Goal: Navigation & Orientation: Find specific page/section

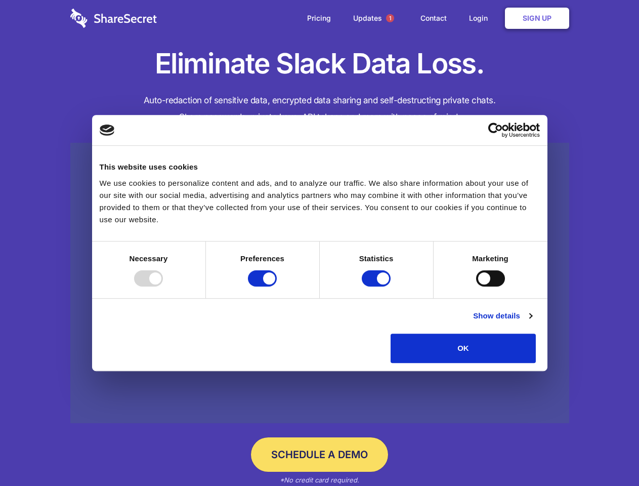
click at [163, 287] on div at bounding box center [148, 278] width 29 height 16
click at [277, 287] on input "Preferences" at bounding box center [262, 278] width 29 height 16
checkbox input "false"
click at [378, 287] on input "Statistics" at bounding box center [376, 278] width 29 height 16
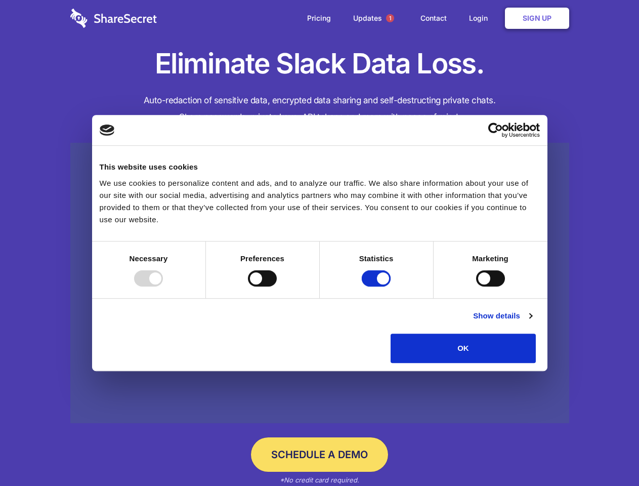
checkbox input "false"
click at [476, 287] on input "Marketing" at bounding box center [490, 278] width 29 height 16
checkbox input "true"
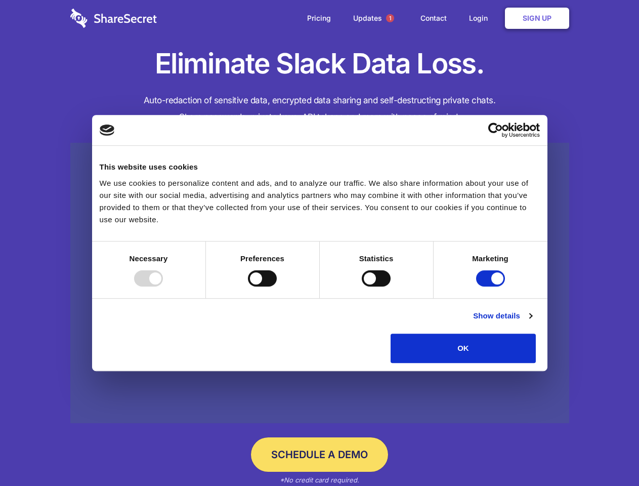
click at [532, 322] on link "Show details" at bounding box center [502, 316] width 59 height 12
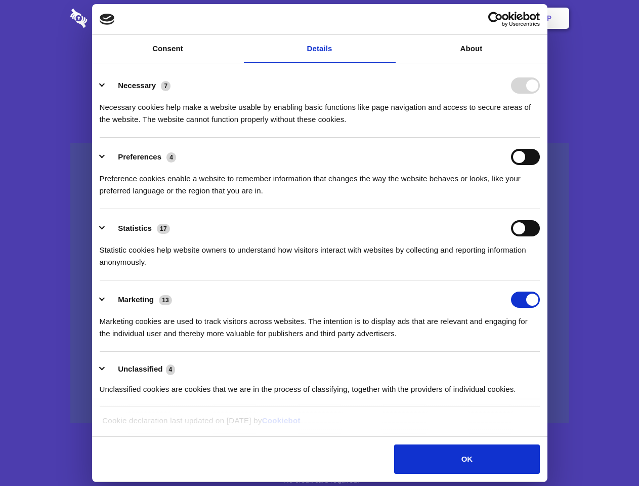
click at [540, 138] on li "Necessary 7 Necessary cookies help make a website usable by enabling basic func…" at bounding box center [320, 101] width 440 height 71
click at [390, 18] on span "1" at bounding box center [390, 18] width 8 height 8
